Goal: Find specific page/section: Find specific page/section

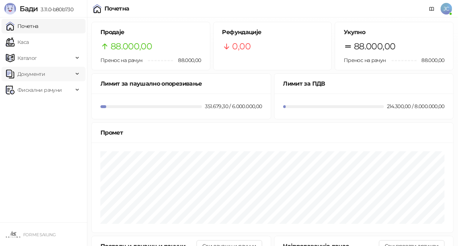
click at [54, 74] on span "Документи" at bounding box center [39, 74] width 67 height 14
click at [46, 89] on link "КПО књига" at bounding box center [29, 90] width 40 height 14
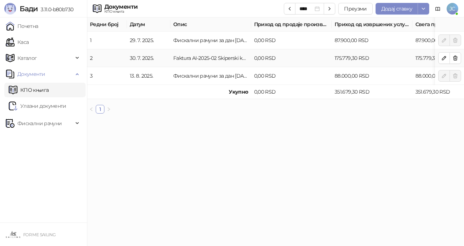
click at [235, 60] on td "Faktura AI-2025-02 Skiperski kurs 10 dana [PERSON_NAME] "GLAVNI TRG 20, 8000 [G…" at bounding box center [210, 58] width 81 height 18
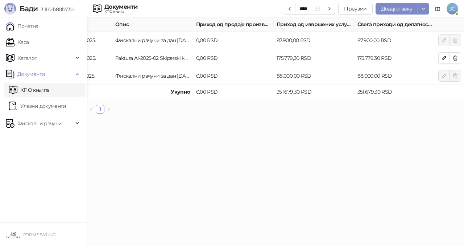
scroll to position [0, 53]
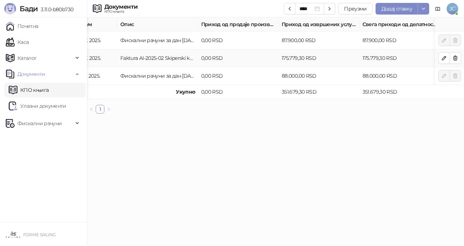
click at [193, 59] on td "Faktura AI-2025-02 Skiperski kurs 10 dana [PERSON_NAME] "GLAVNI TRG 20, 8000 [G…" at bounding box center [157, 58] width 81 height 18
click at [445, 61] on button "button" at bounding box center [444, 58] width 12 height 12
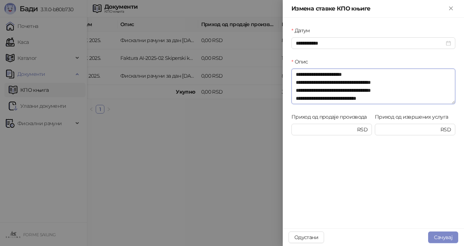
scroll to position [16, 0]
click at [233, 140] on div at bounding box center [232, 123] width 464 height 246
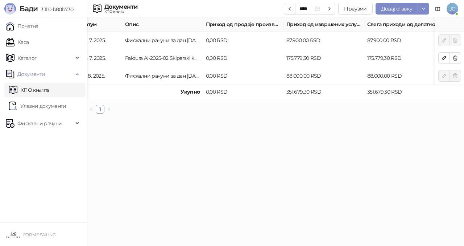
scroll to position [0, 58]
